Goal: Transaction & Acquisition: Purchase product/service

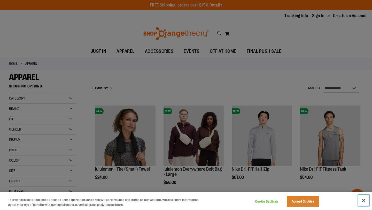
click at [361, 202] on button "Close" at bounding box center [363, 200] width 11 height 11
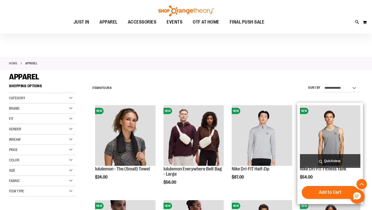
scroll to position [147, 0]
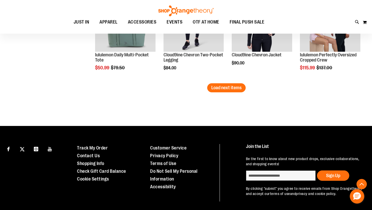
scroll to position [872, 0]
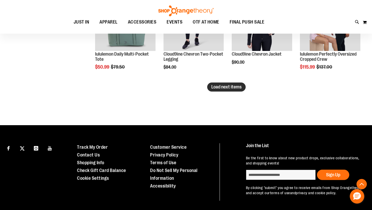
click at [235, 87] on span "Load next items" at bounding box center [226, 86] width 30 height 5
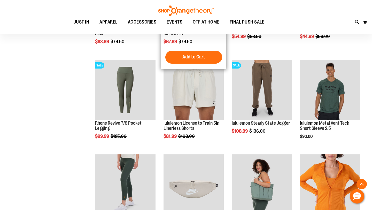
scroll to position [1109, 0]
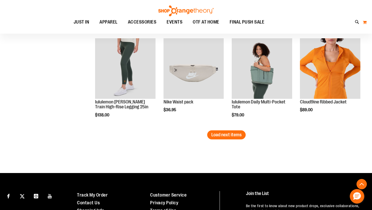
click at [367, 21] on button "My Cart" at bounding box center [365, 22] width 4 height 8
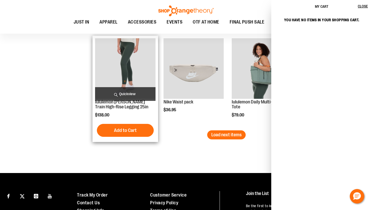
click at [140, 74] on img "product" at bounding box center [125, 68] width 60 height 60
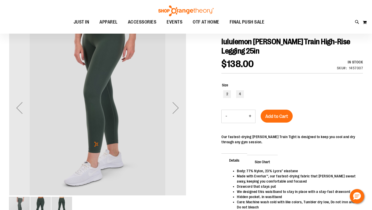
scroll to position [56, 0]
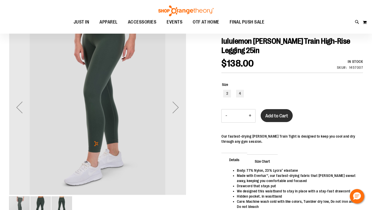
click at [283, 118] on span "Add to Cart" at bounding box center [277, 116] width 23 height 6
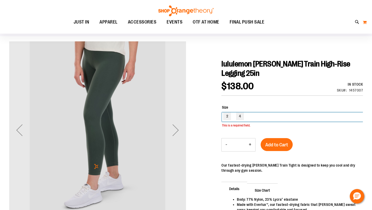
scroll to position [33, 0]
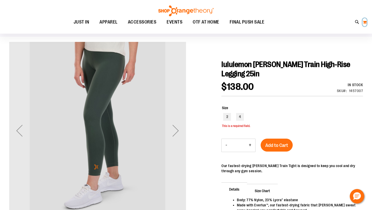
click at [365, 23] on button "My Cart" at bounding box center [365, 22] width 4 height 8
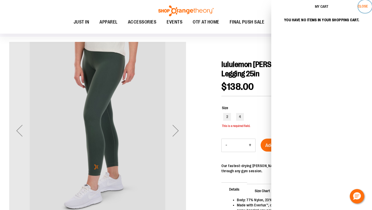
click at [365, 7] on span "Close" at bounding box center [363, 6] width 10 height 4
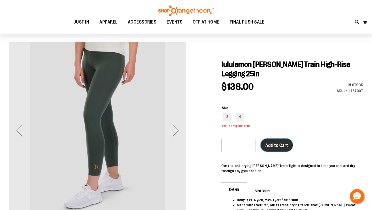
click at [272, 143] on span "Add to Cart" at bounding box center [277, 145] width 23 height 6
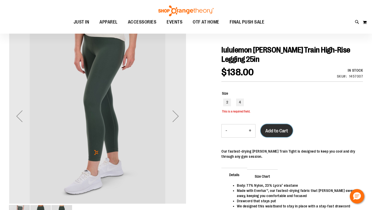
scroll to position [55, 0]
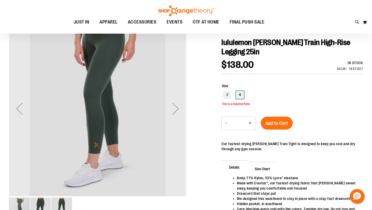
click at [239, 94] on div "4" at bounding box center [240, 95] width 8 height 8
type input "***"
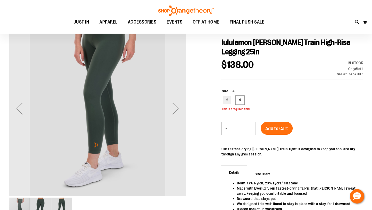
click at [269, 115] on div "Size 4 2 4 *** This is a required field." at bounding box center [293, 99] width 142 height 33
click at [270, 127] on span "Add to Cart" at bounding box center [277, 129] width 23 height 6
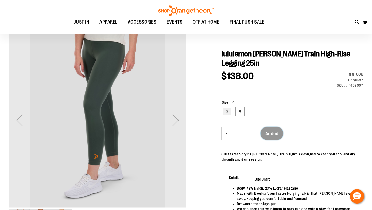
scroll to position [38, 0]
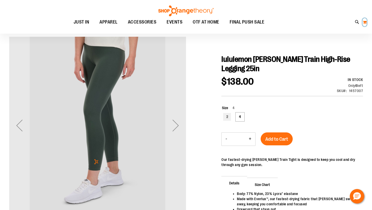
click at [365, 25] on button "My Cart" at bounding box center [365, 22] width 4 height 8
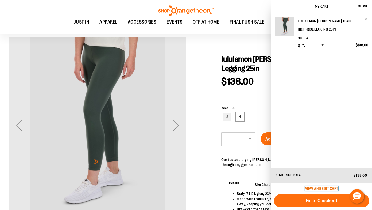
click at [326, 187] on span "View and edit cart" at bounding box center [321, 188] width 33 height 4
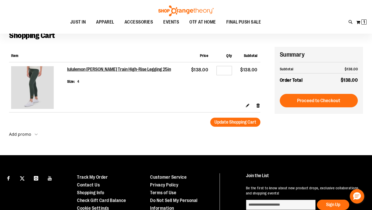
scroll to position [30, 0]
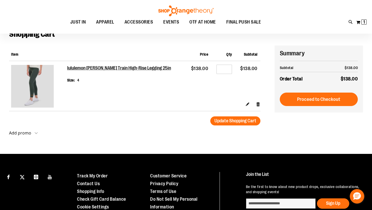
click at [25, 133] on strong "Add promo" at bounding box center [20, 133] width 22 height 6
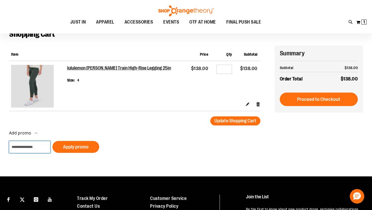
click at [25, 143] on input "Add promo" at bounding box center [29, 147] width 41 height 12
type input "*****"
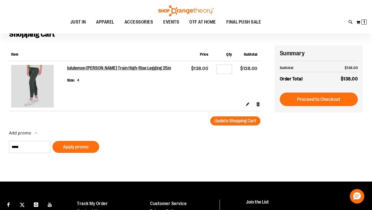
click at [360, 180] on div at bounding box center [186, 180] width 372 height 0
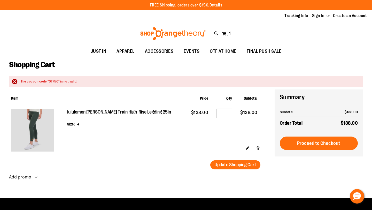
click at [23, 180] on button "Add promo" at bounding box center [23, 178] width 29 height 7
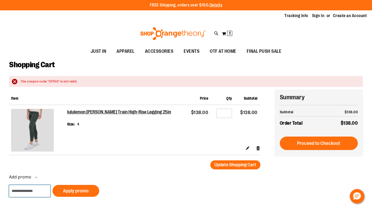
click at [34, 192] on input "Add promo" at bounding box center [29, 191] width 41 height 12
type input "*****"
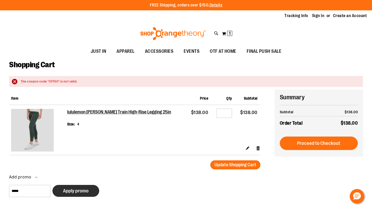
click at [72, 186] on button "Apply promo" at bounding box center [75, 191] width 47 height 12
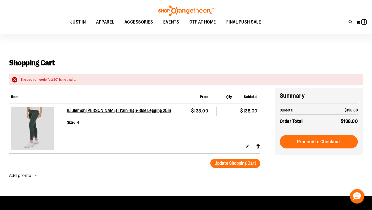
scroll to position [16, 0]
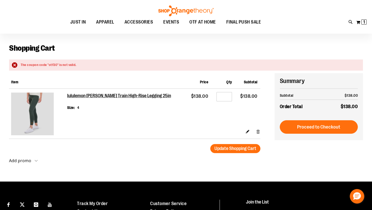
click at [260, 130] on link "Remove item" at bounding box center [258, 131] width 4 height 5
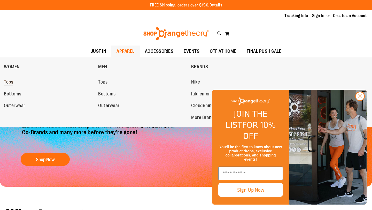
click at [10, 83] on span "Tops" at bounding box center [8, 82] width 9 height 6
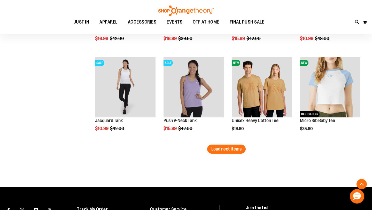
scroll to position [770, 0]
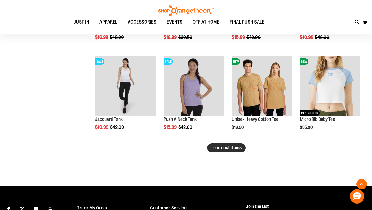
click at [239, 149] on span "Load next items" at bounding box center [226, 147] width 30 height 5
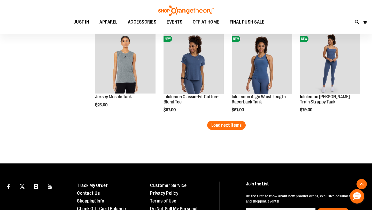
scroll to position [1065, 0]
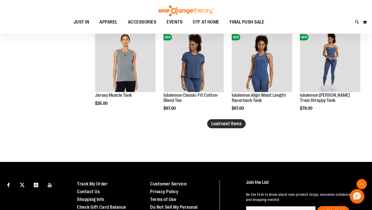
click at [229, 121] on button "Load next items" at bounding box center [226, 123] width 39 height 9
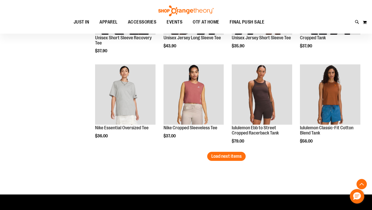
scroll to position [1389, 0]
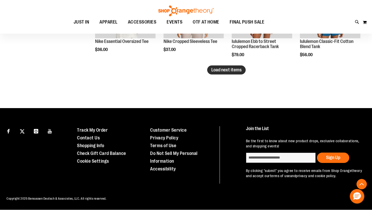
click at [239, 72] on span "Load next items" at bounding box center [226, 69] width 30 height 5
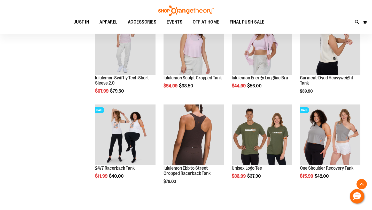
scroll to position [1575, 0]
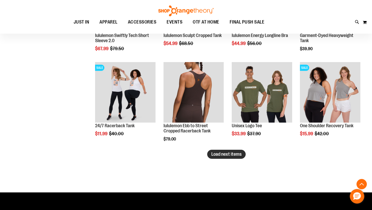
click at [234, 154] on span "Load next items" at bounding box center [226, 154] width 30 height 5
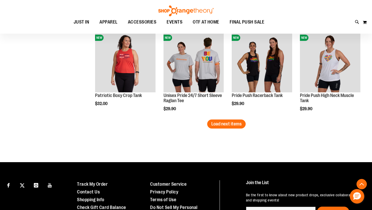
scroll to position [1930, 0]
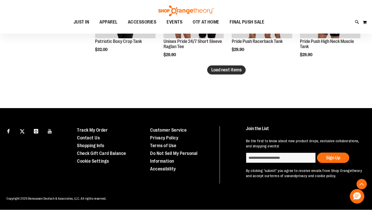
click at [216, 73] on button "Load next items" at bounding box center [226, 69] width 39 height 9
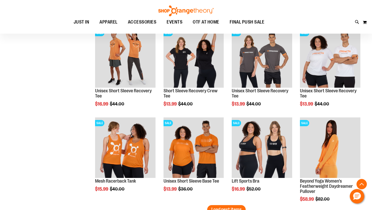
scroll to position [1953, 0]
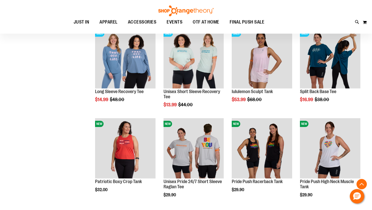
scroll to position [1416, 0]
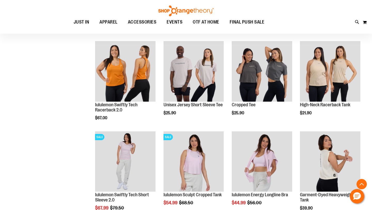
click at [355, 24] on div "Toggle Nav Search Popular Suggestions Advanced Search" at bounding box center [186, 17] width 372 height 34
click at [357, 23] on icon at bounding box center [357, 22] width 4 height 6
type input "**********"
